Goal: Information Seeking & Learning: Understand process/instructions

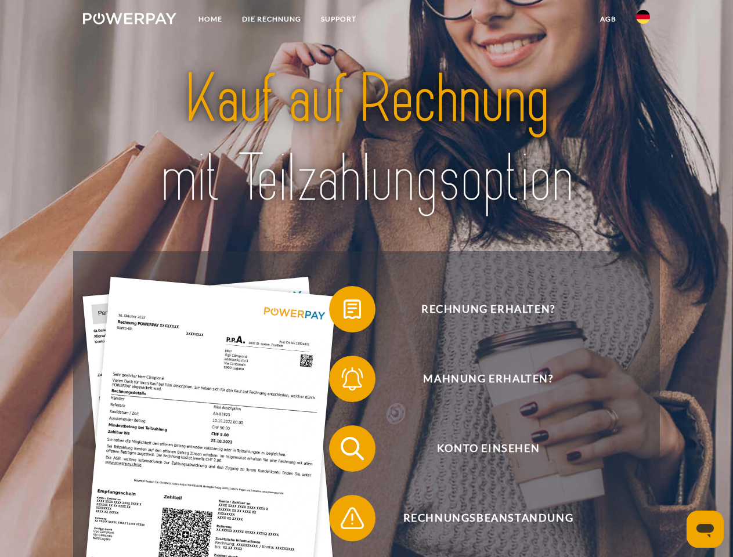
click at [129, 20] on img at bounding box center [129, 19] width 93 height 12
click at [643, 20] on img at bounding box center [643, 17] width 14 height 14
click at [608, 19] on link "agb" at bounding box center [609, 19] width 36 height 21
click at [344, 312] on span at bounding box center [335, 309] width 58 height 58
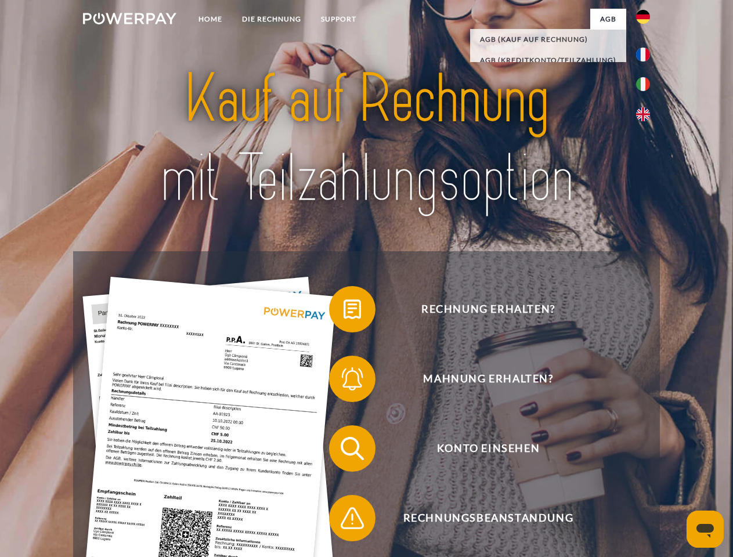
click at [344, 382] on span at bounding box center [335, 379] width 58 height 58
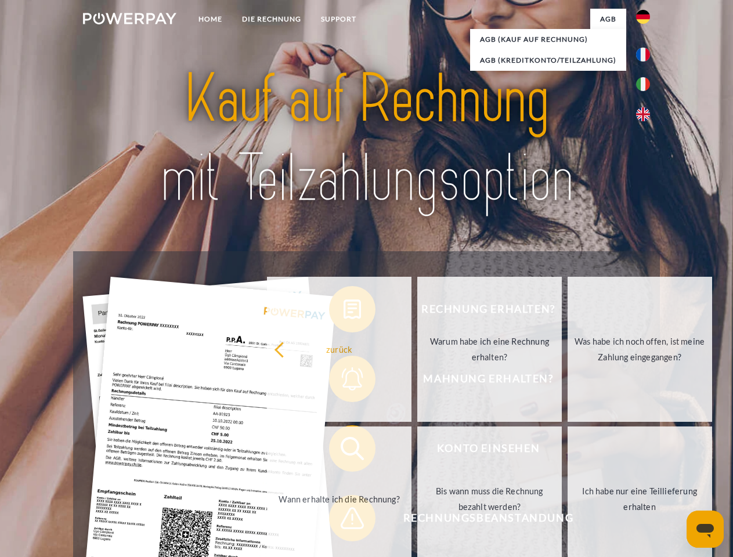
click at [418, 451] on link "Bis wann muss die Rechnung bezahlt werden?" at bounding box center [490, 499] width 145 height 145
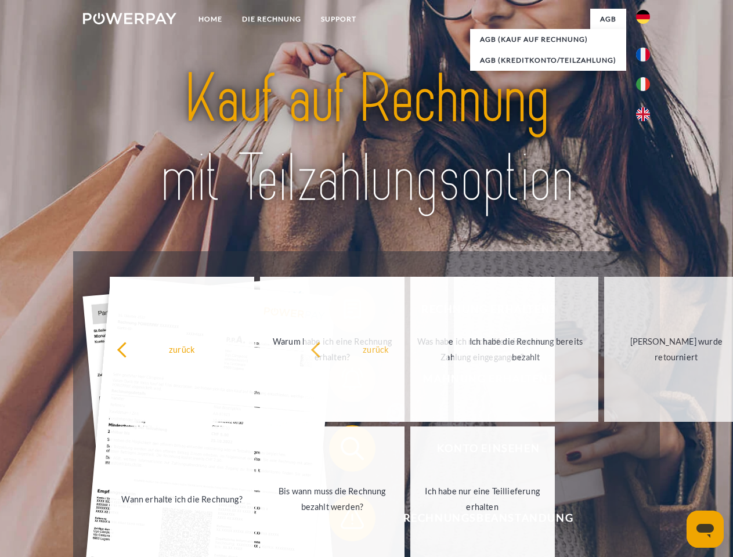
click at [344, 521] on span at bounding box center [335, 519] width 58 height 58
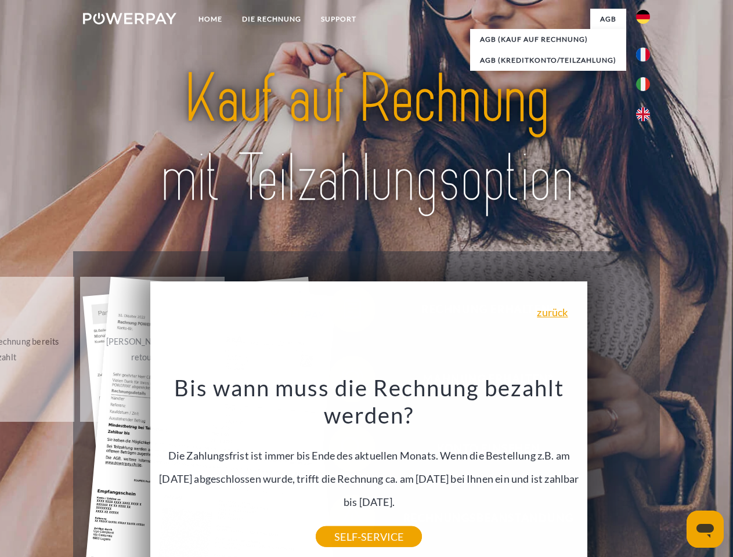
click at [706, 530] on icon "Messaging-Fenster öffnen" at bounding box center [705, 531] width 17 height 14
